Goal: Navigation & Orientation: Find specific page/section

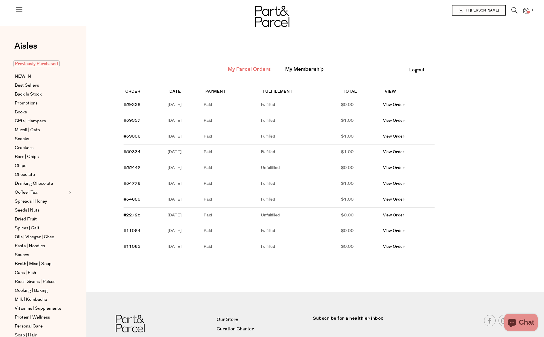
click at [42, 65] on span "Previously Purchased" at bounding box center [36, 63] width 46 height 7
